Goal: Information Seeking & Learning: Learn about a topic

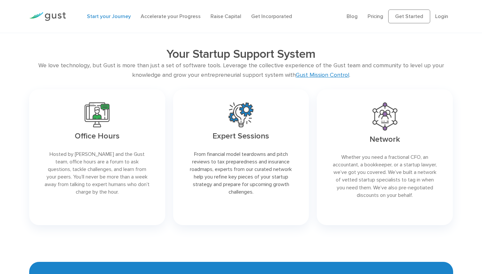
scroll to position [1034, 0]
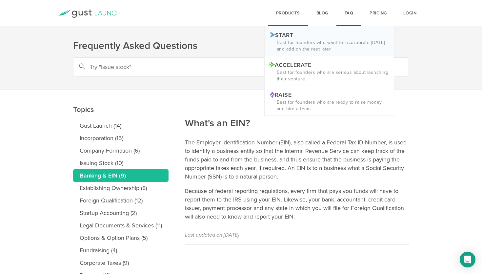
click at [288, 42] on p "Best for founders who want to incorporate [DATE] and add on the rest later." at bounding box center [328, 45] width 119 height 13
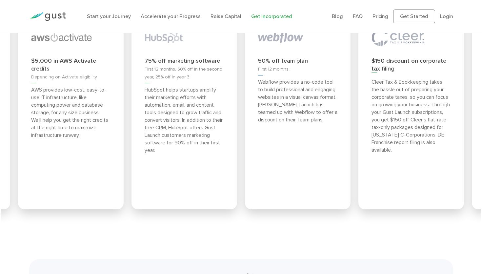
scroll to position [2592, 0]
